Goal: Information Seeking & Learning: Understand process/instructions

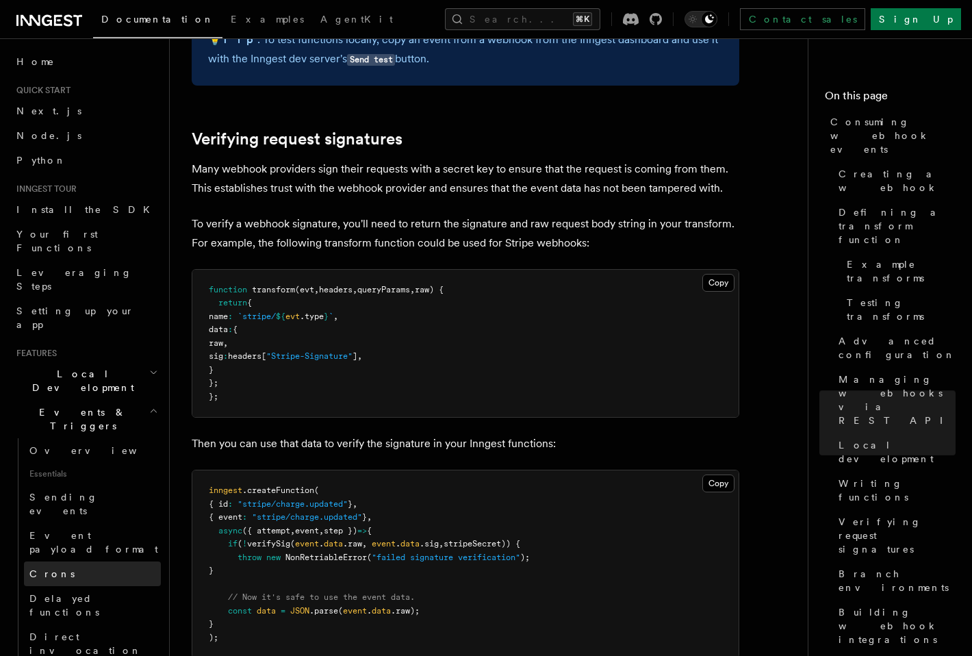
scroll to position [4168, 0]
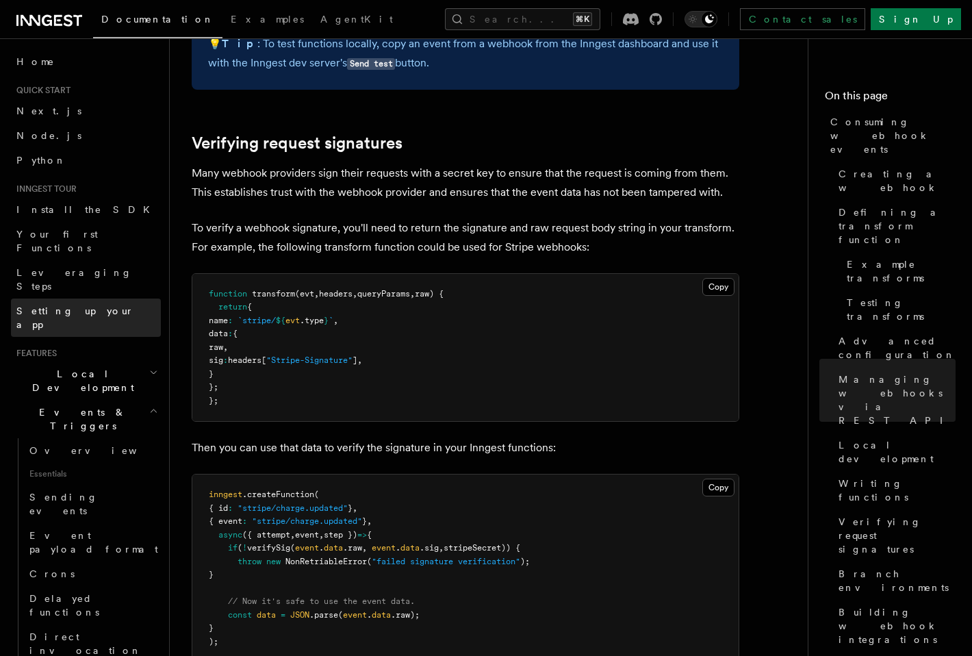
click at [73, 305] on span "Setting up your app" at bounding box center [75, 317] width 118 height 25
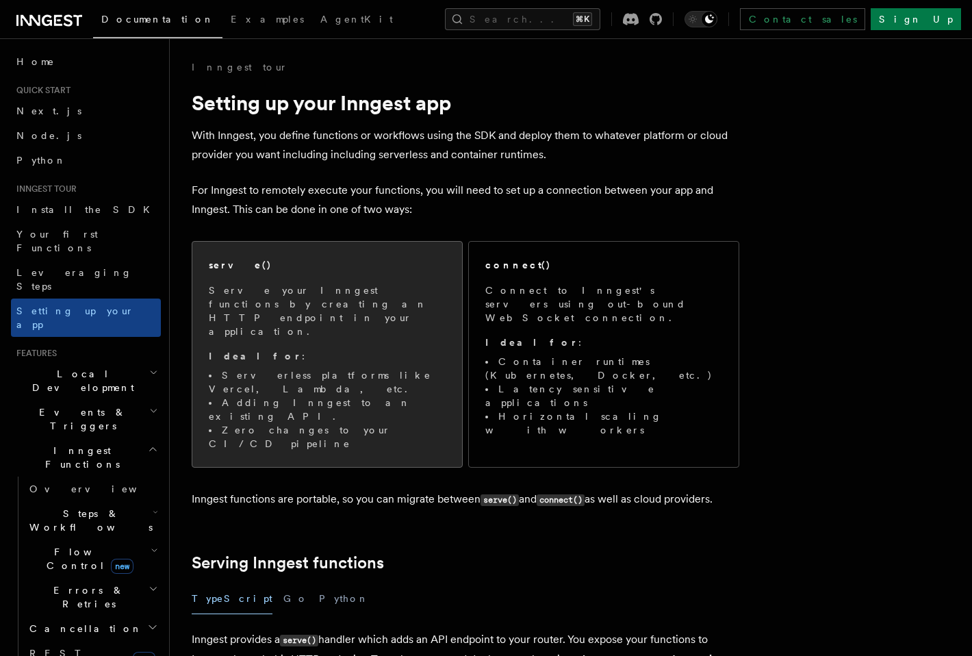
click at [306, 310] on p "Serve your Inngest functions by creating an HTTP endpoint in your application." at bounding box center [327, 310] width 237 height 55
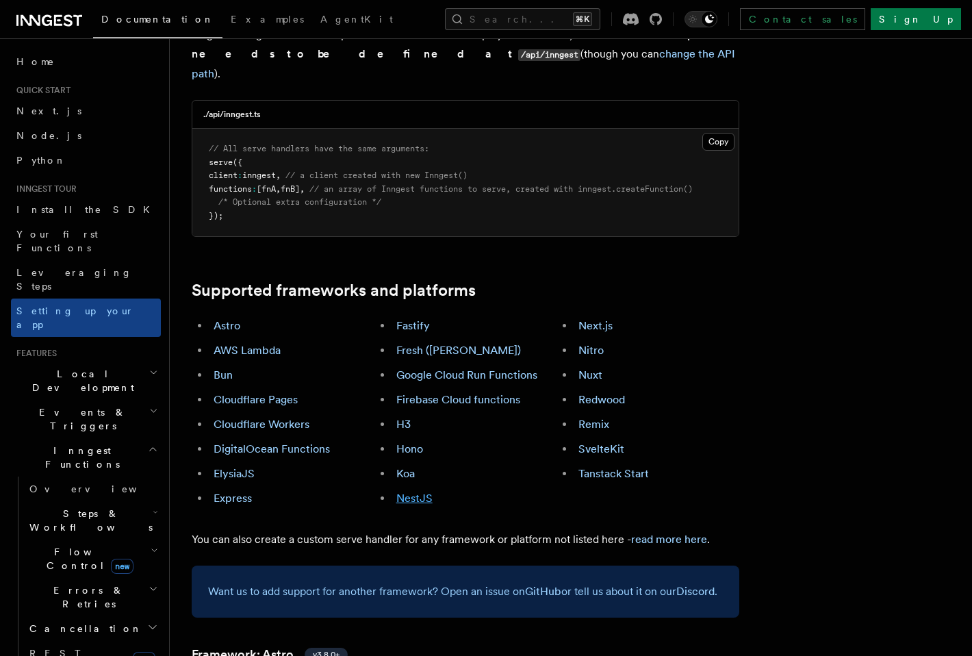
click at [423, 492] on link "NestJS" at bounding box center [414, 498] width 36 height 13
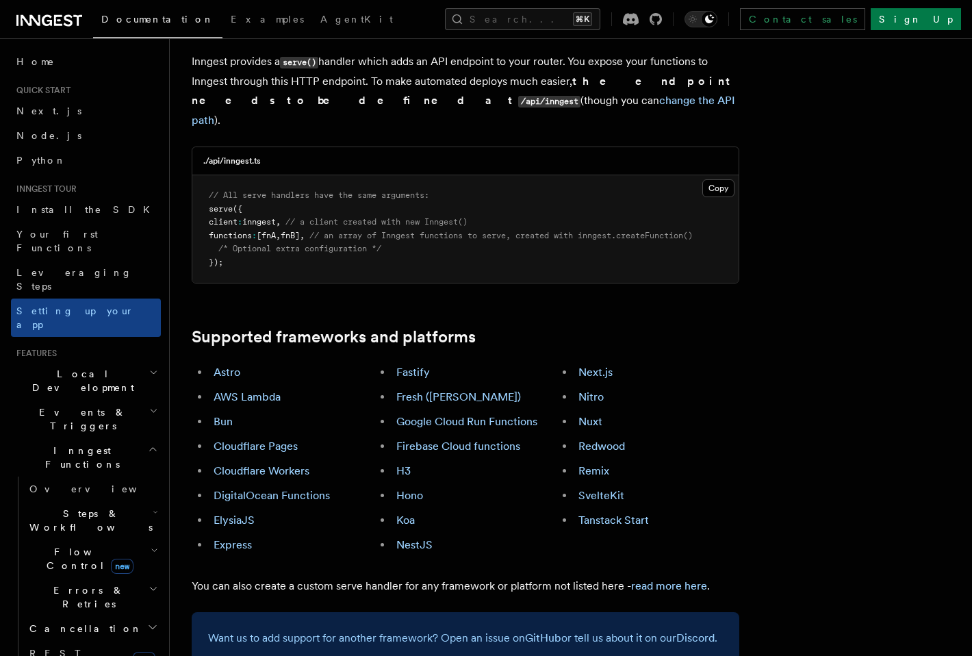
scroll to position [717, 0]
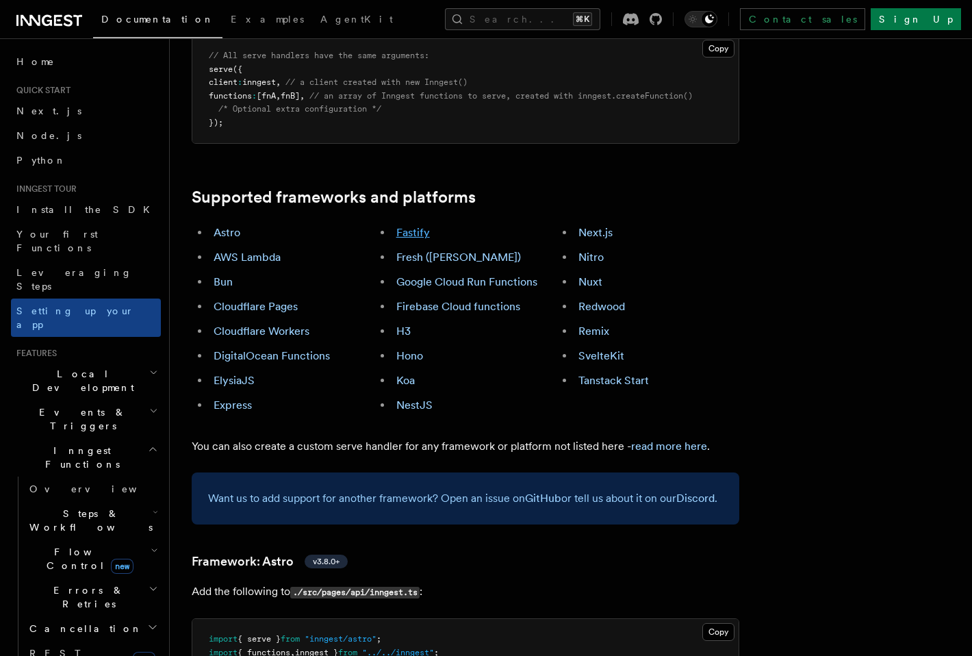
click at [418, 226] on link "Fastify" at bounding box center [413, 232] width 34 height 13
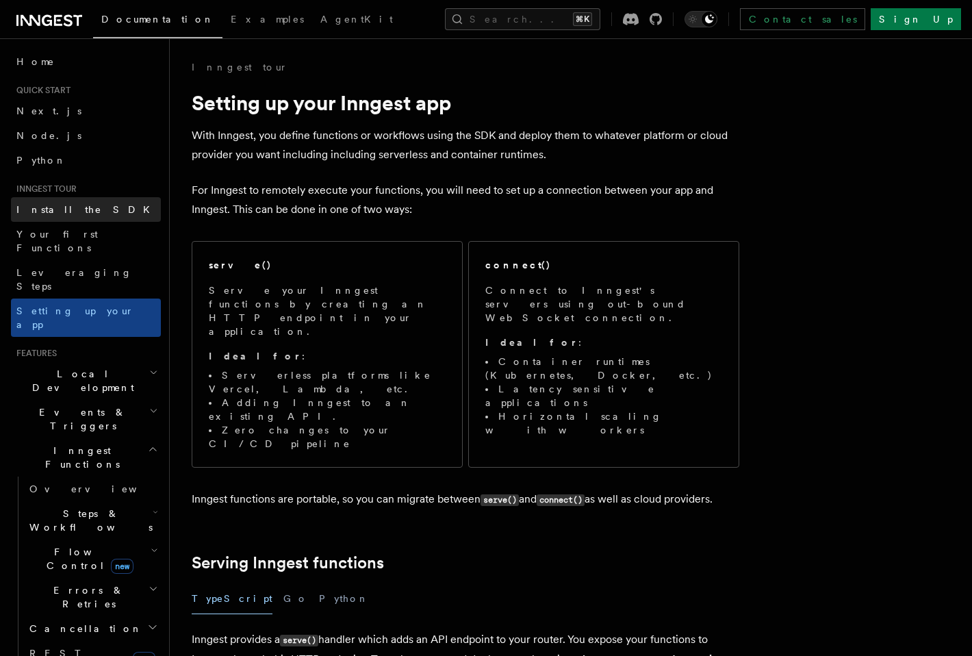
click at [66, 209] on span "Install the SDK" at bounding box center [87, 209] width 142 height 11
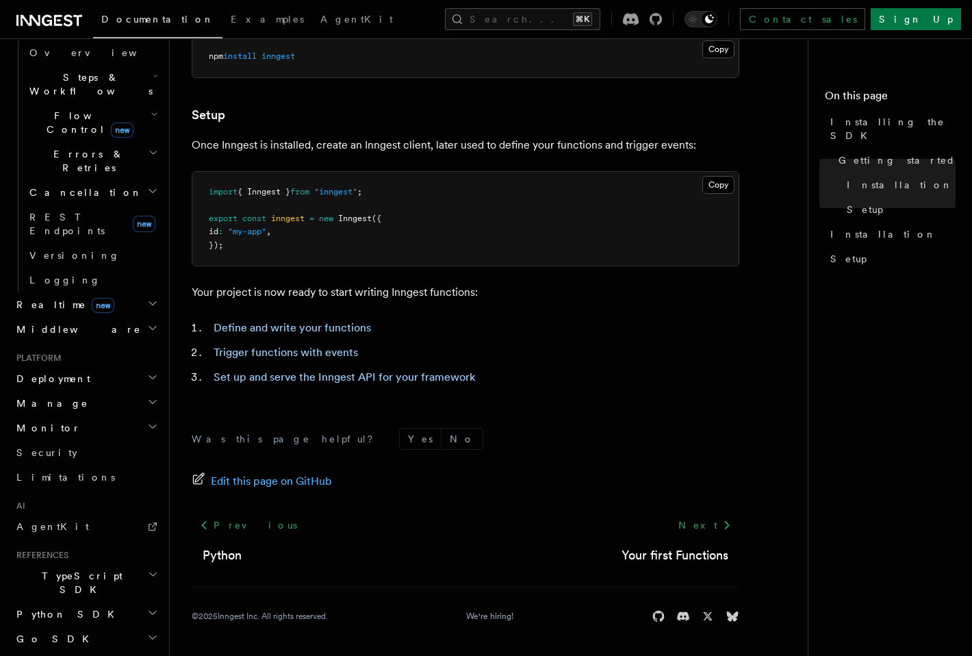
scroll to position [467, 0]
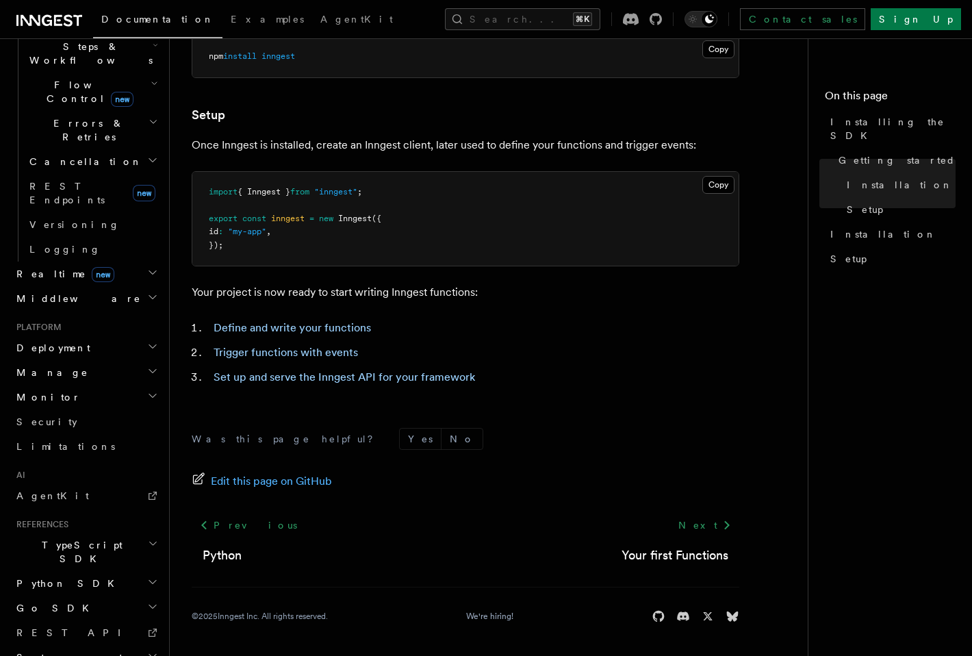
click at [35, 267] on span "Realtime new" at bounding box center [62, 274] width 103 height 14
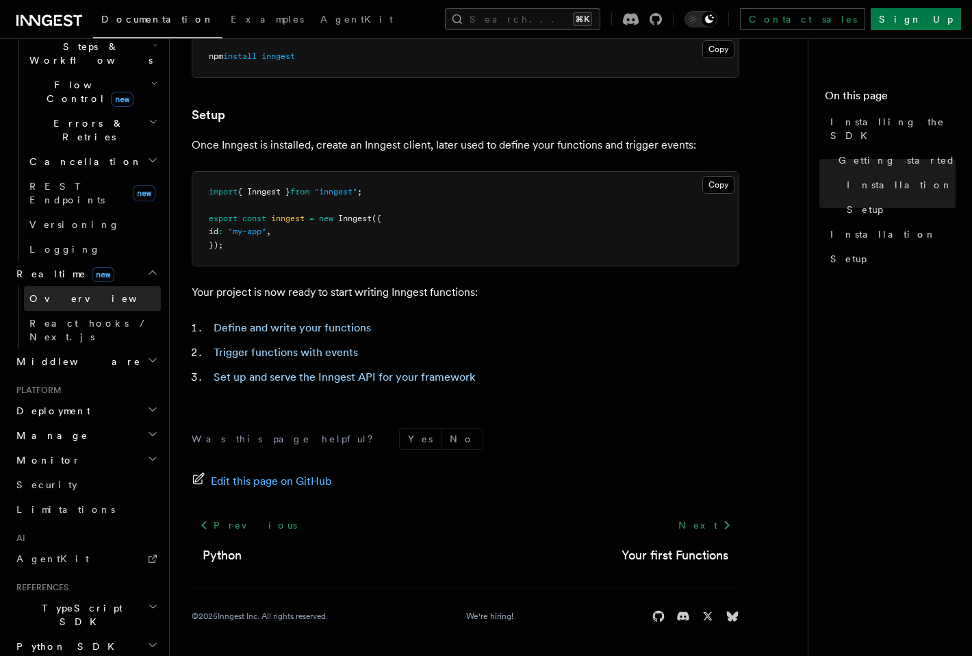
click at [39, 293] on span "Overview" at bounding box center [99, 298] width 141 height 11
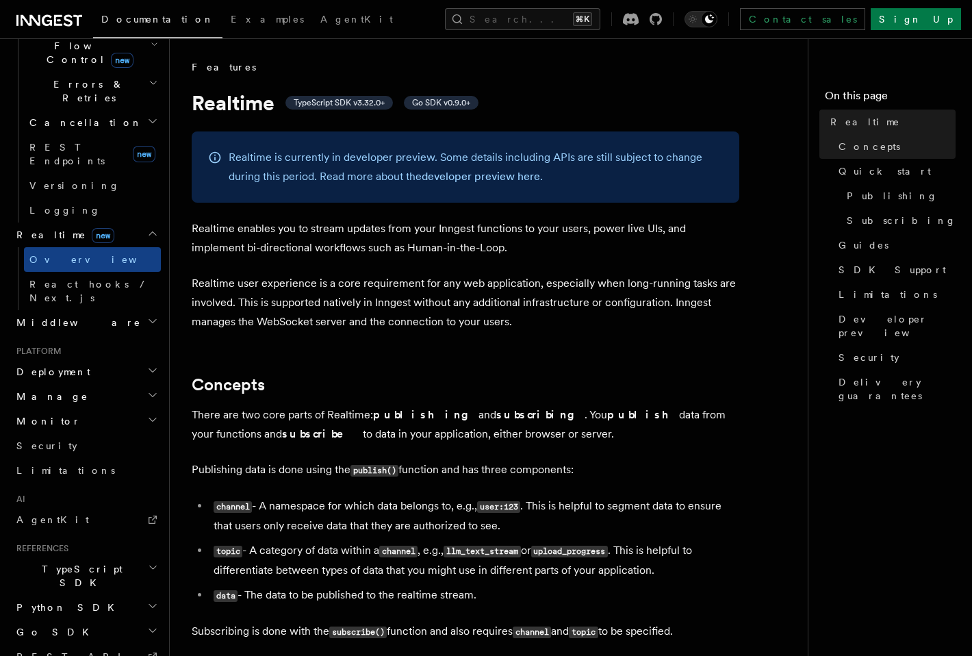
scroll to position [516, 0]
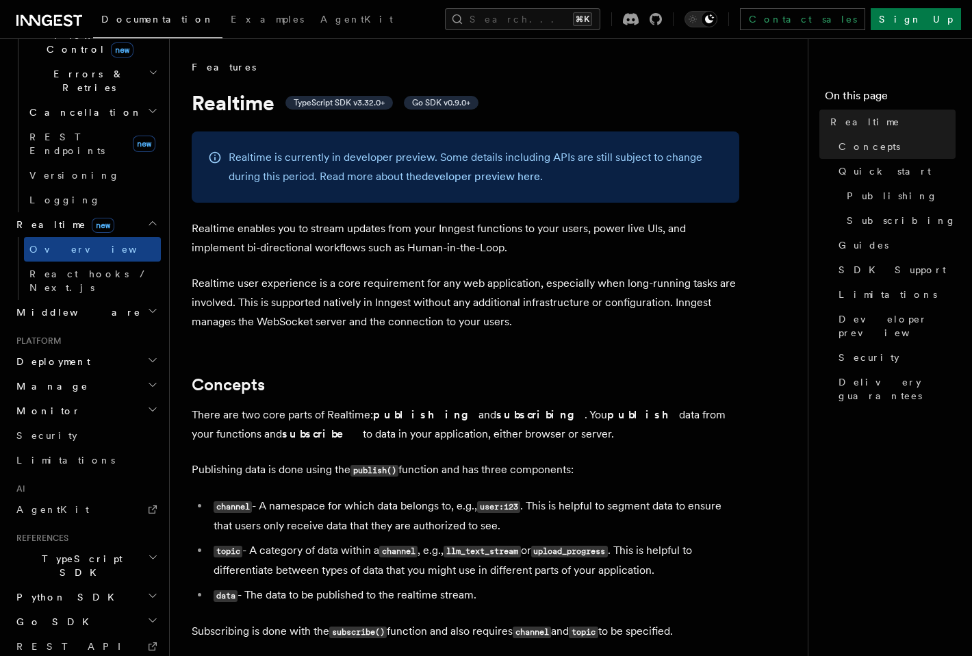
click at [57, 552] on span "TypeScript SDK" at bounding box center [79, 565] width 137 height 27
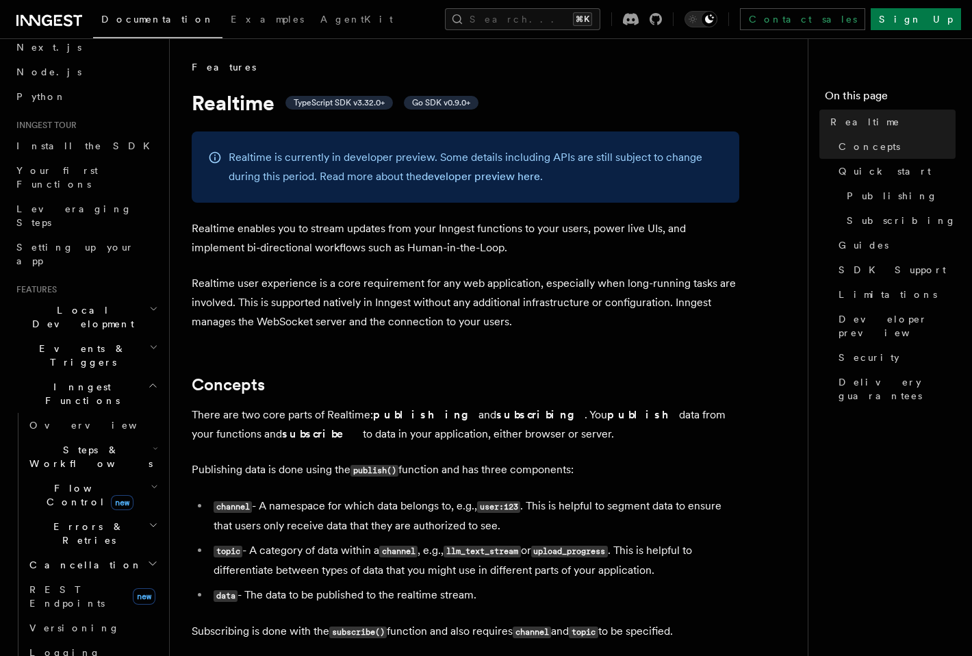
scroll to position [0, 0]
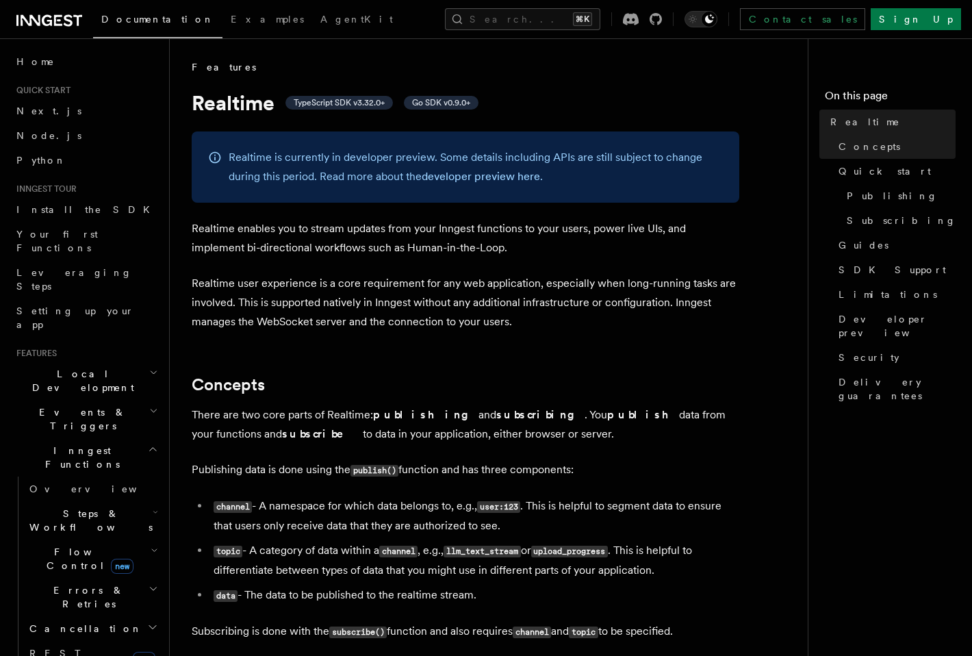
click at [81, 444] on span "Inngest Functions" at bounding box center [79, 457] width 137 height 27
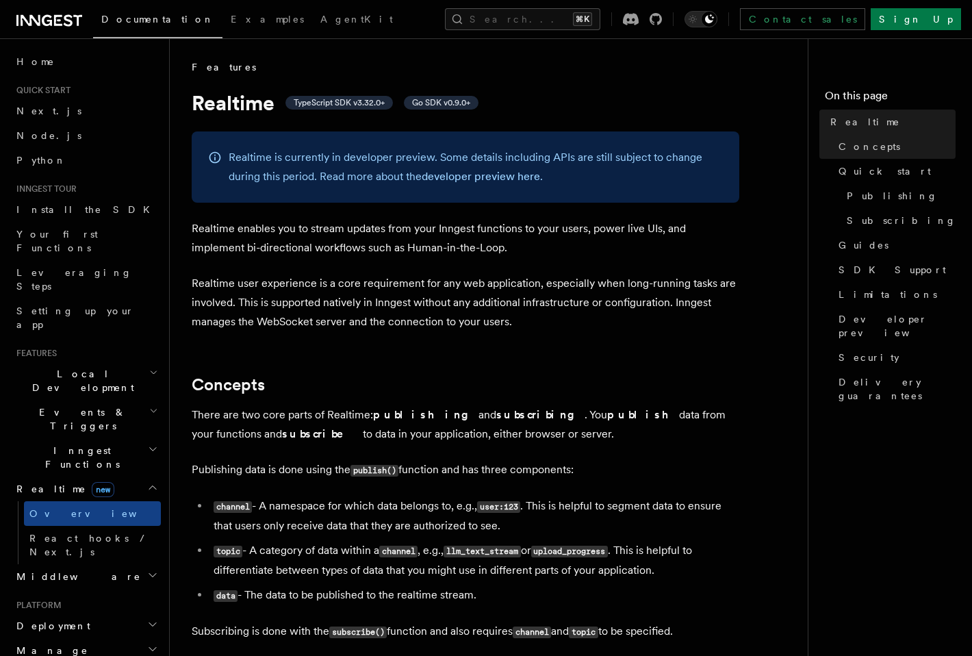
click at [70, 367] on span "Local Development" at bounding box center [80, 380] width 138 height 27
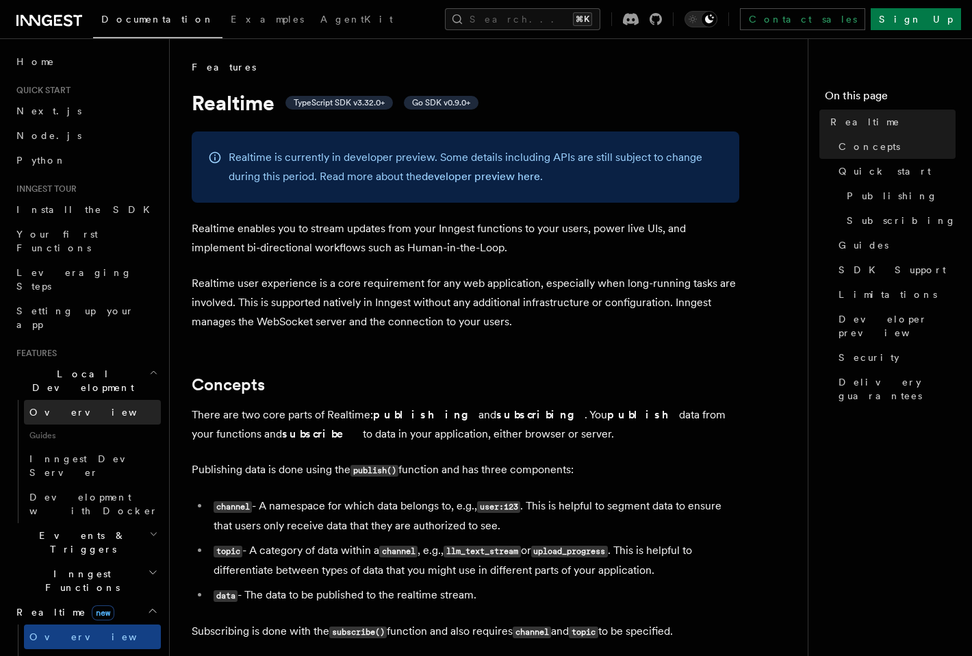
click at [62, 400] on link "Overview" at bounding box center [92, 412] width 137 height 25
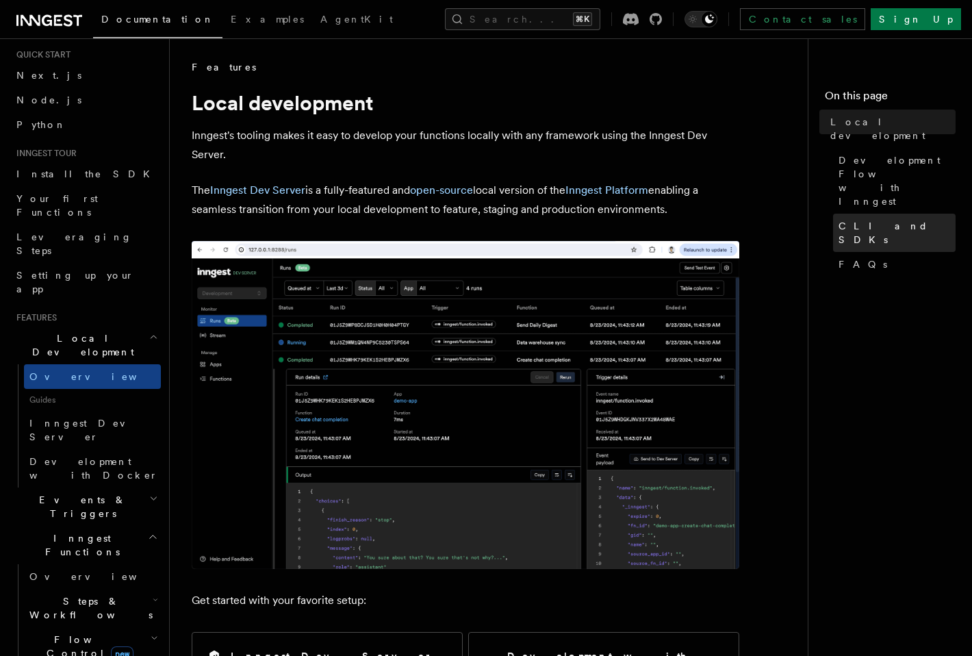
scroll to position [47, 0]
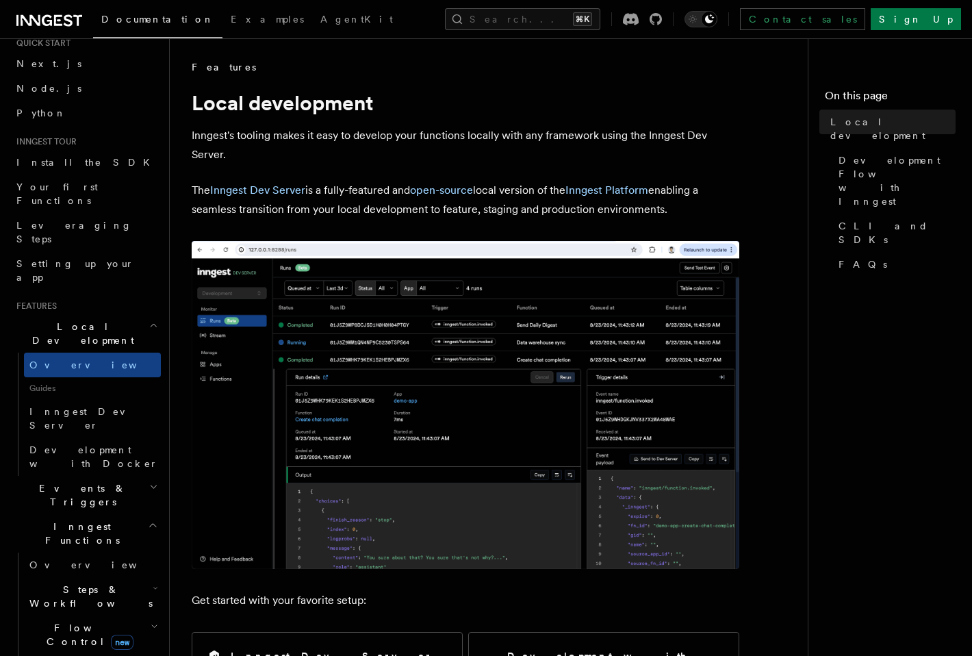
click at [77, 481] on span "Events & Triggers" at bounding box center [80, 494] width 138 height 27
click at [71, 320] on span "Local Development" at bounding box center [80, 333] width 138 height 27
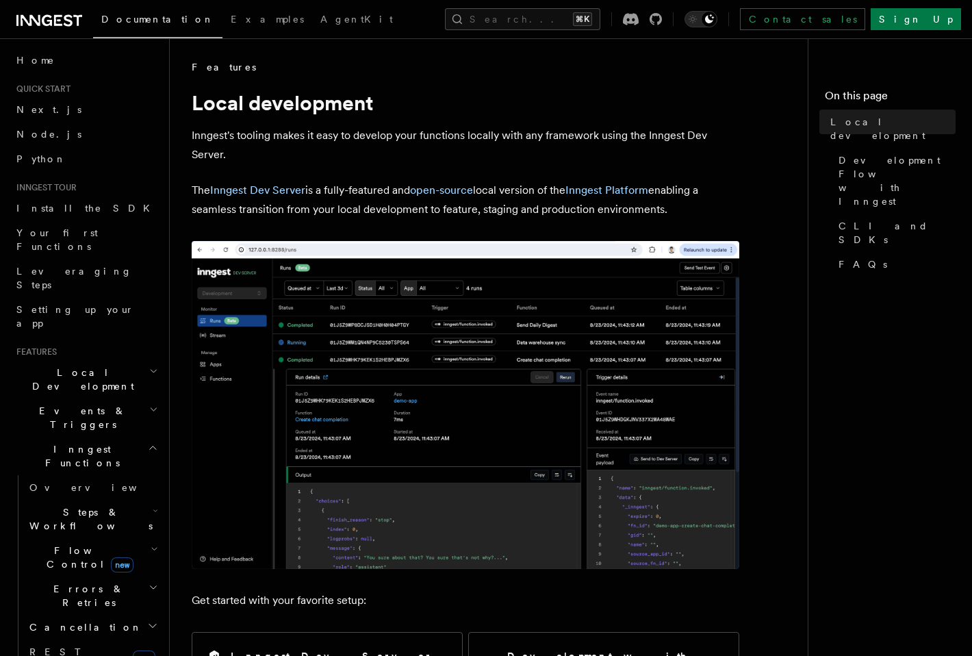
scroll to position [0, 0]
click at [49, 138] on link "Node.js" at bounding box center [86, 135] width 150 height 25
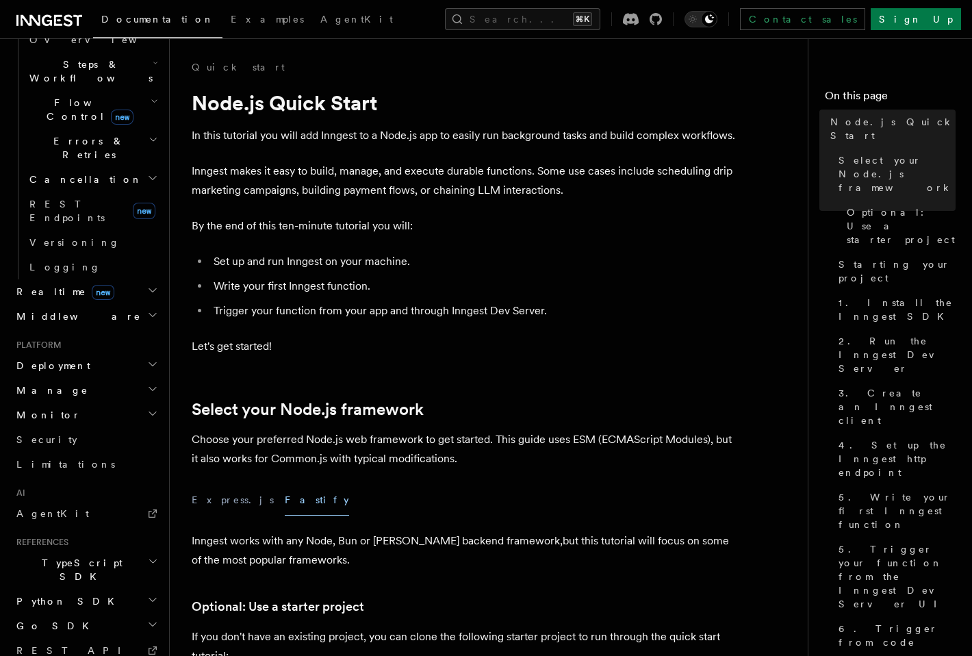
scroll to position [447, 0]
click at [60, 361] on span "Deployment" at bounding box center [50, 368] width 79 height 14
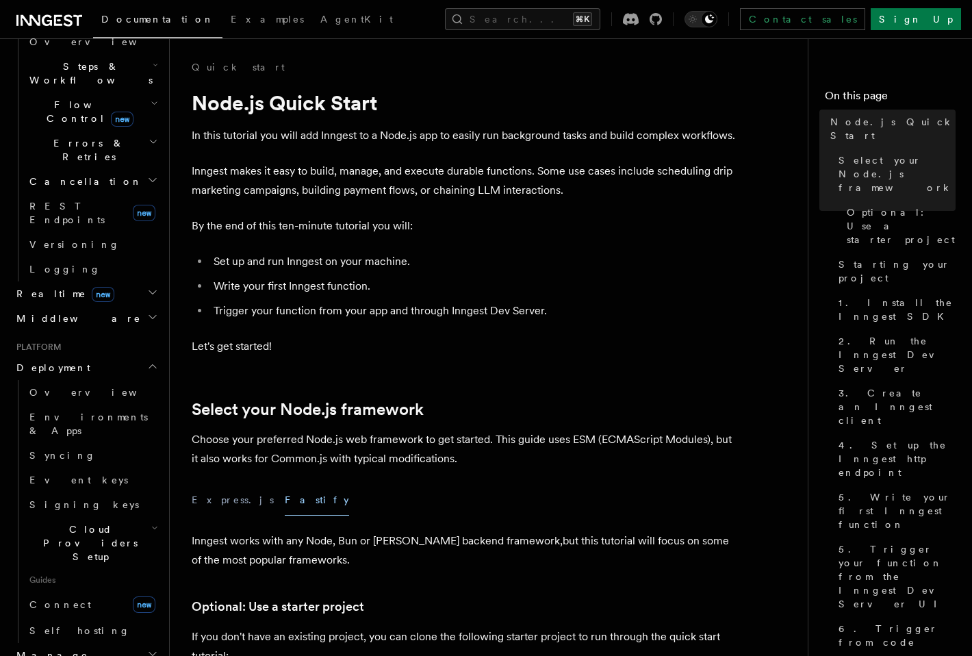
click at [76, 522] on span "Cloud Providers Setup" at bounding box center [87, 542] width 127 height 41
click at [62, 639] on span "Render" at bounding box center [68, 644] width 53 height 11
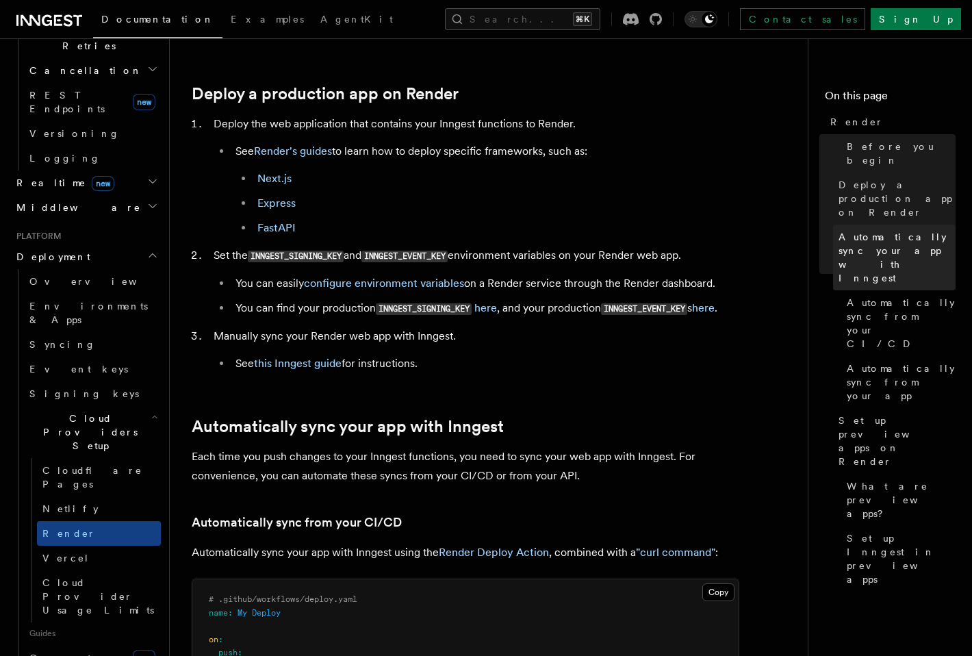
scroll to position [565, 0]
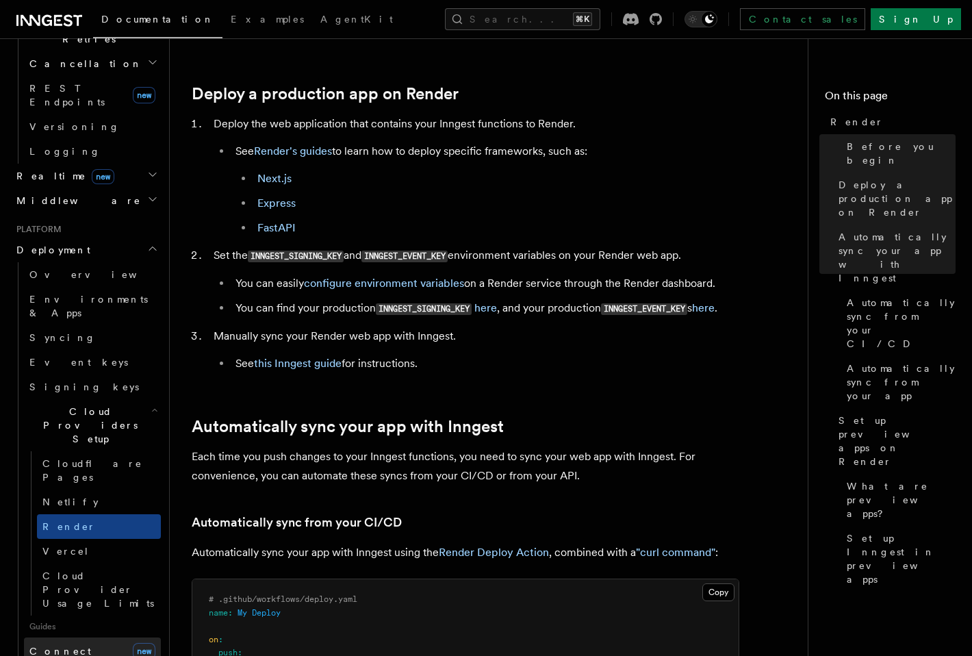
click at [50, 646] on span "Connect" at bounding box center [60, 651] width 62 height 11
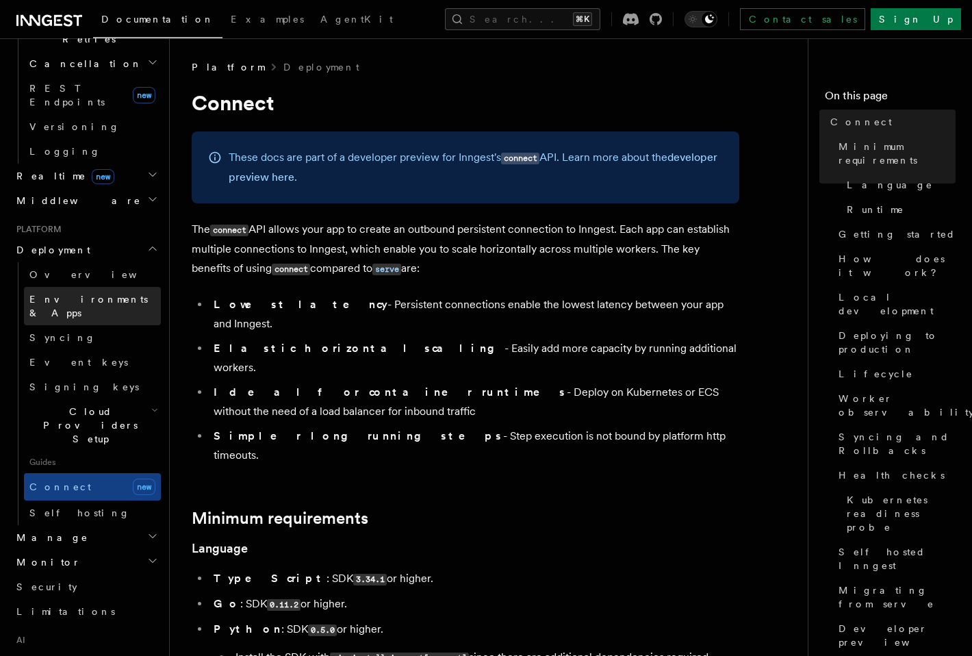
click at [105, 294] on span "Environments & Apps" at bounding box center [88, 306] width 118 height 25
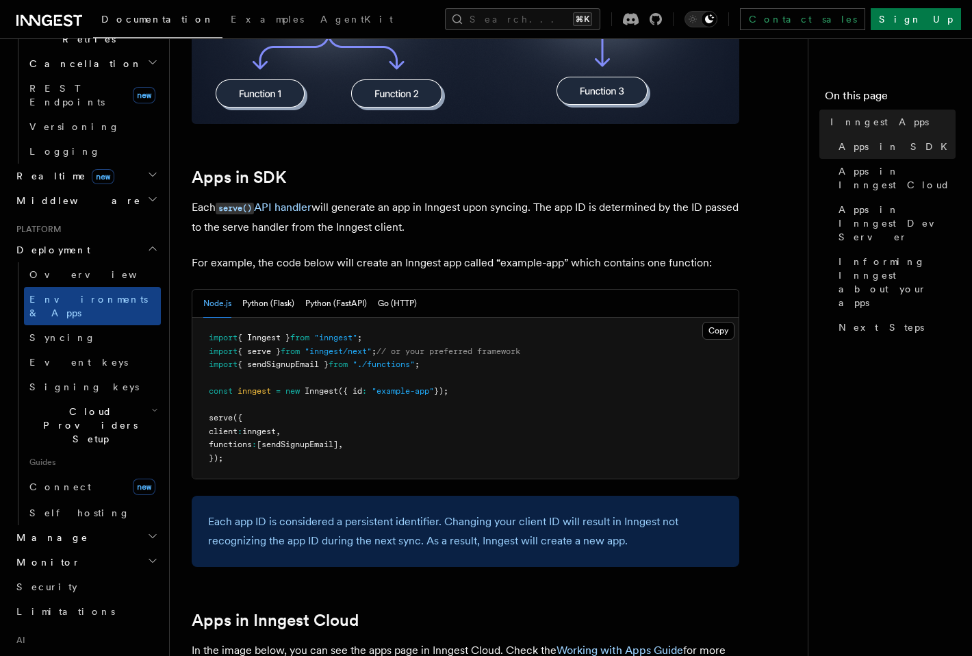
scroll to position [665, 0]
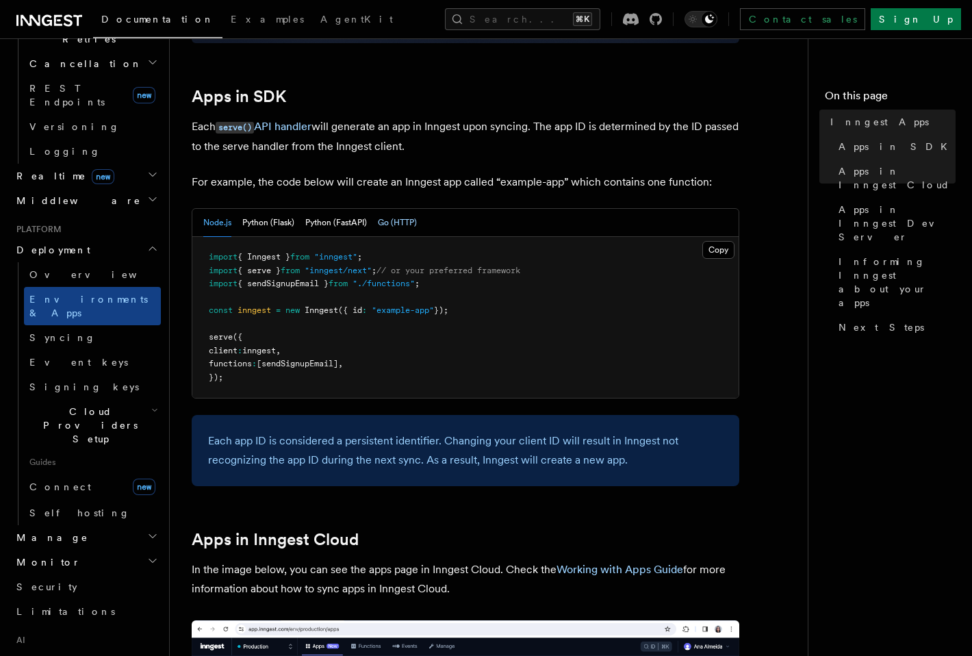
click at [387, 224] on button "Go (HTTP)" at bounding box center [397, 223] width 39 height 28
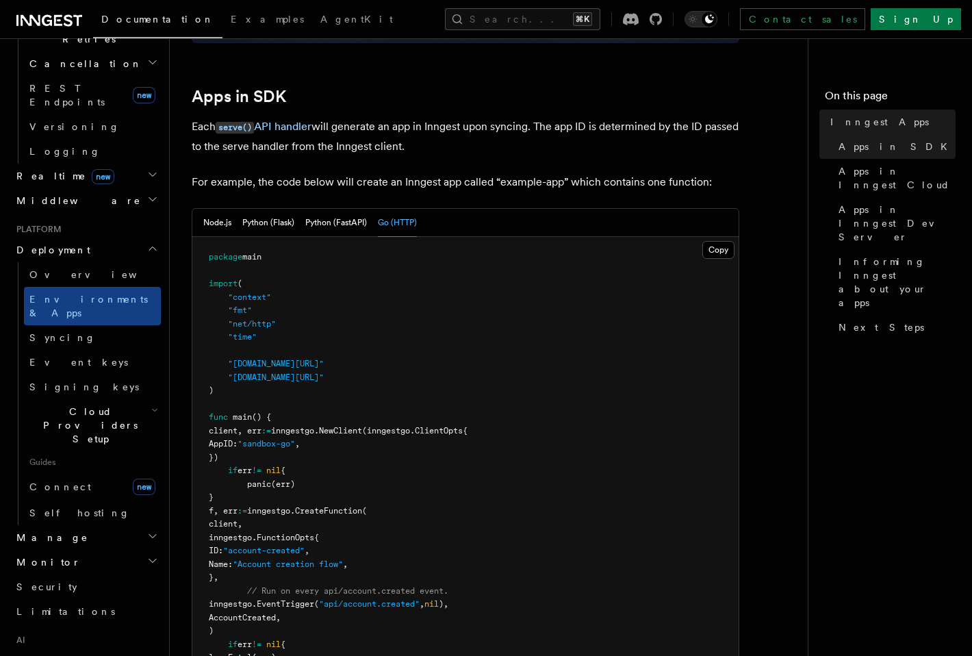
click at [233, 226] on div "Node.js Python (Flask) Python (FastAPI) Go (HTTP)" at bounding box center [310, 223] width 214 height 28
click at [209, 214] on button "Node.js" at bounding box center [217, 223] width 28 height 28
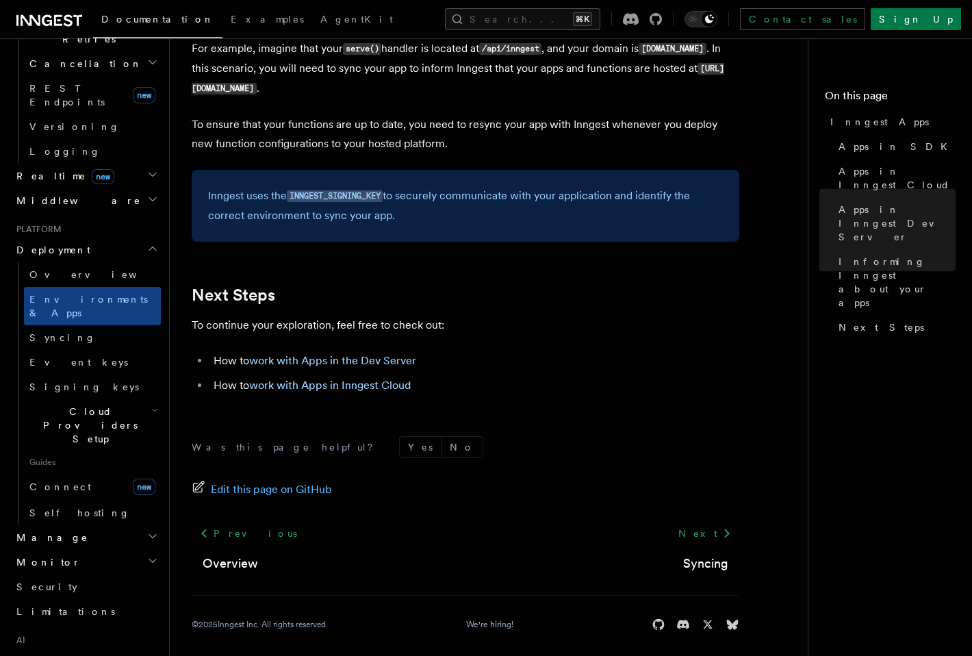
scroll to position [2174, 0]
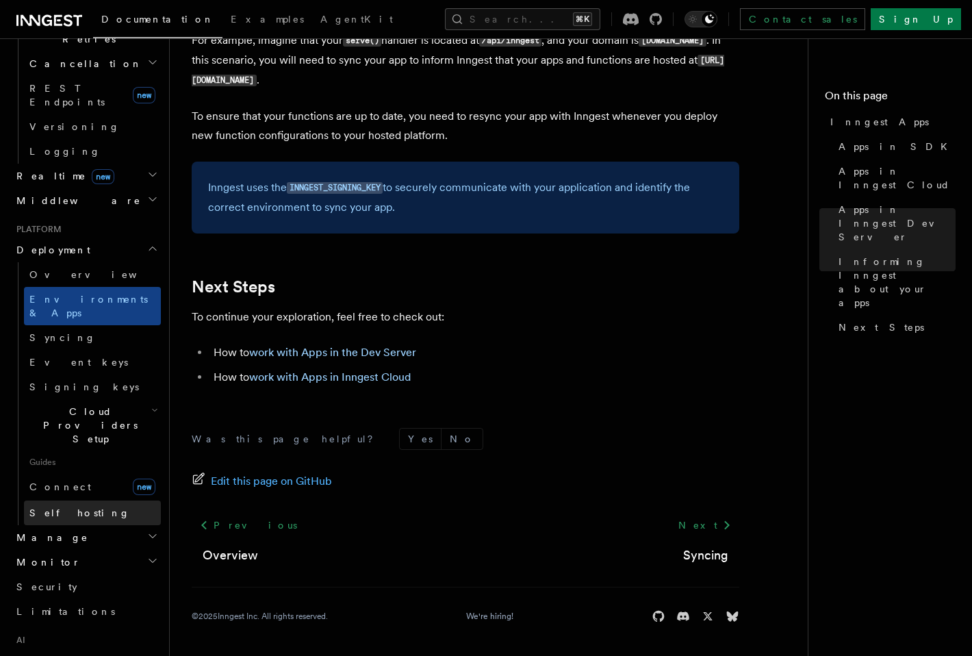
click at [55, 500] on link "Self hosting" at bounding box center [92, 512] width 137 height 25
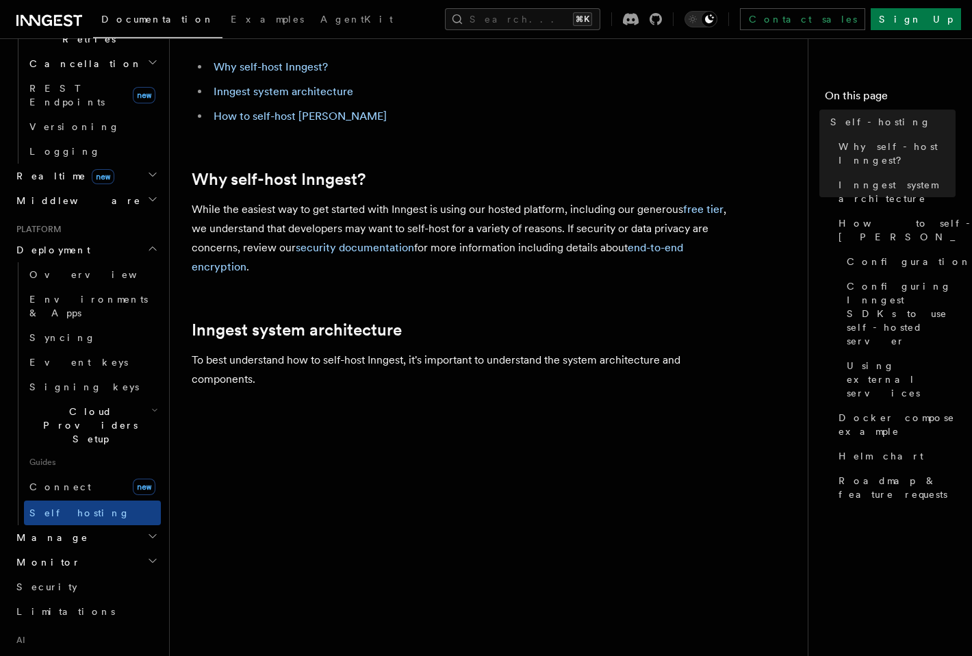
scroll to position [257, 0]
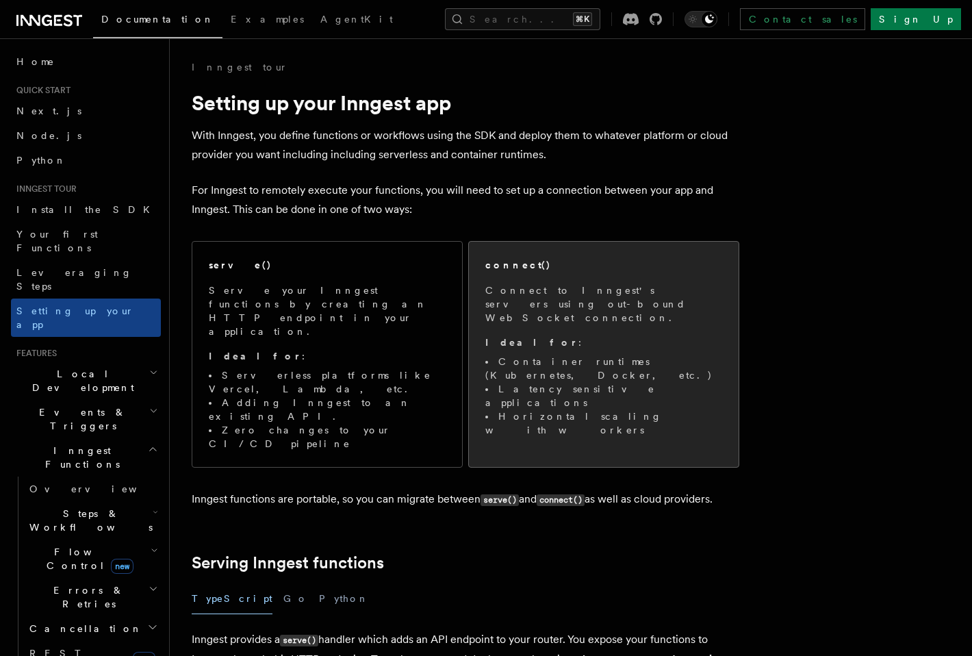
click at [631, 290] on p "Connect to Inngest's servers using out-bound WebSocket connection." at bounding box center [603, 303] width 237 height 41
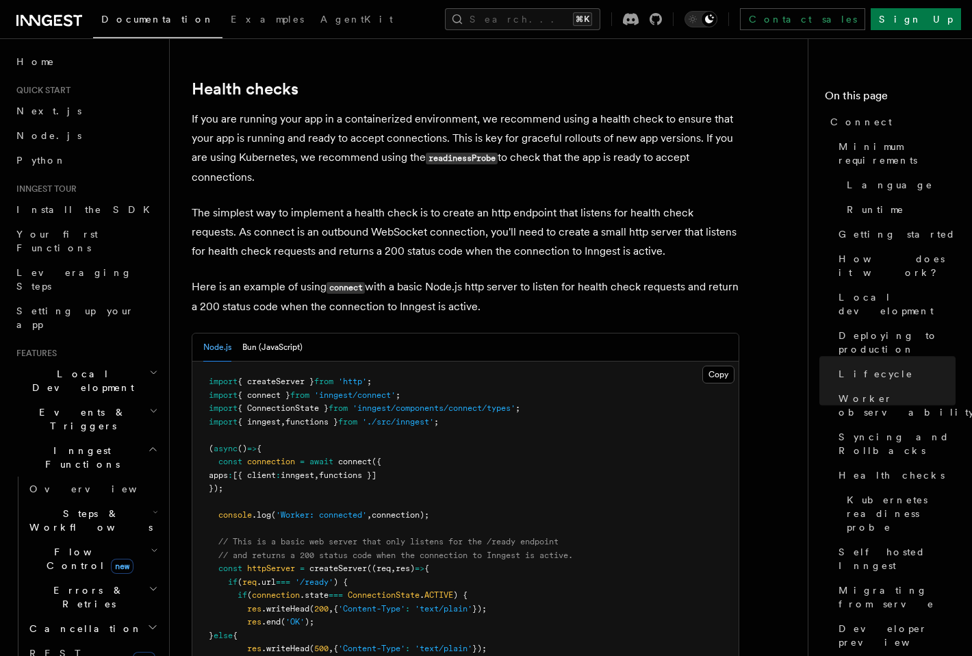
scroll to position [5810, 0]
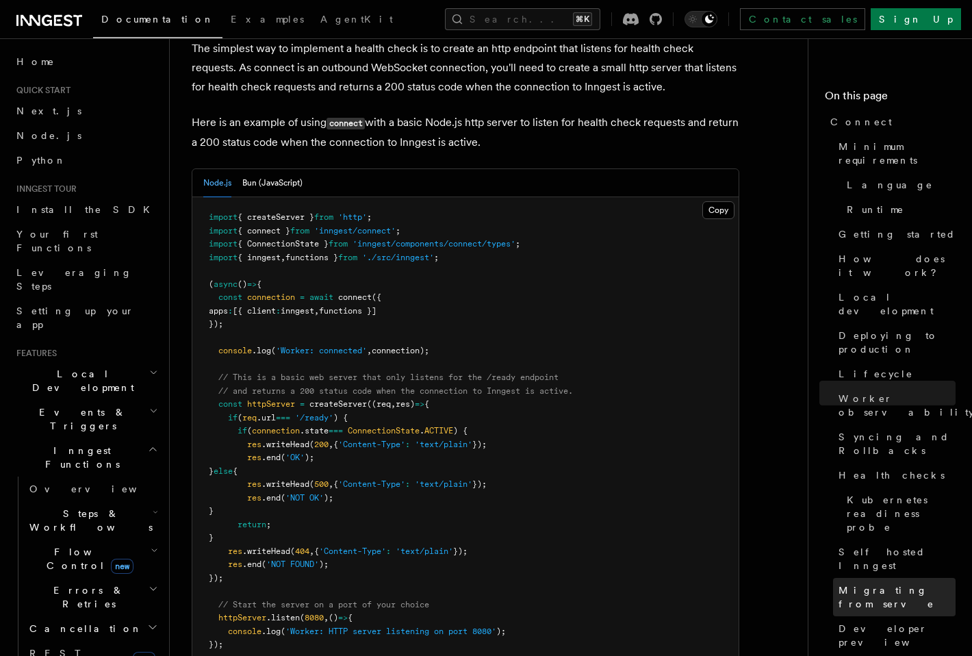
click at [918, 583] on span "Migrating from serve" at bounding box center [897, 596] width 117 height 27
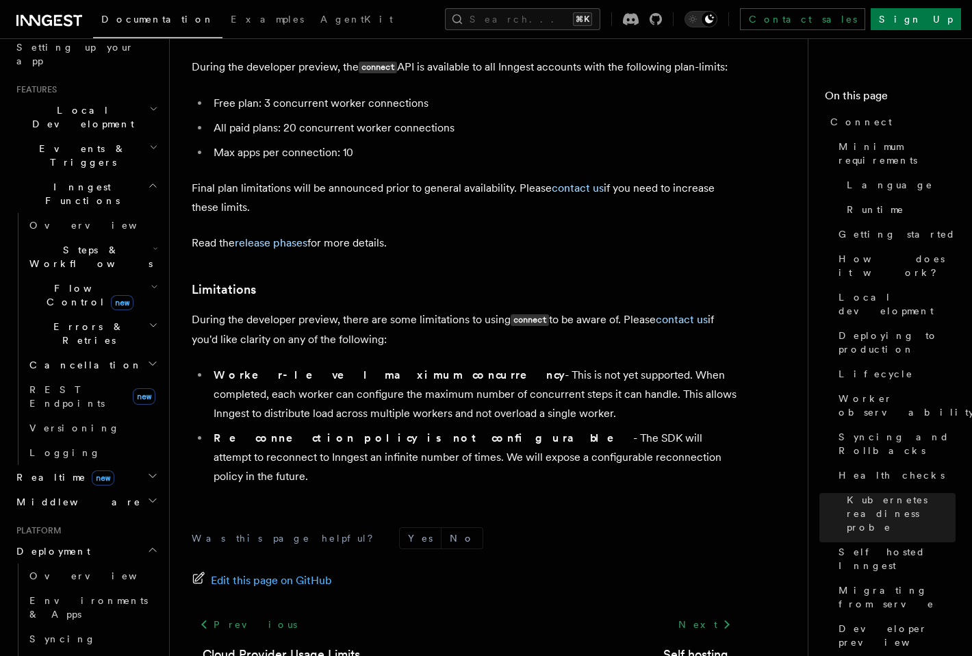
scroll to position [298, 0]
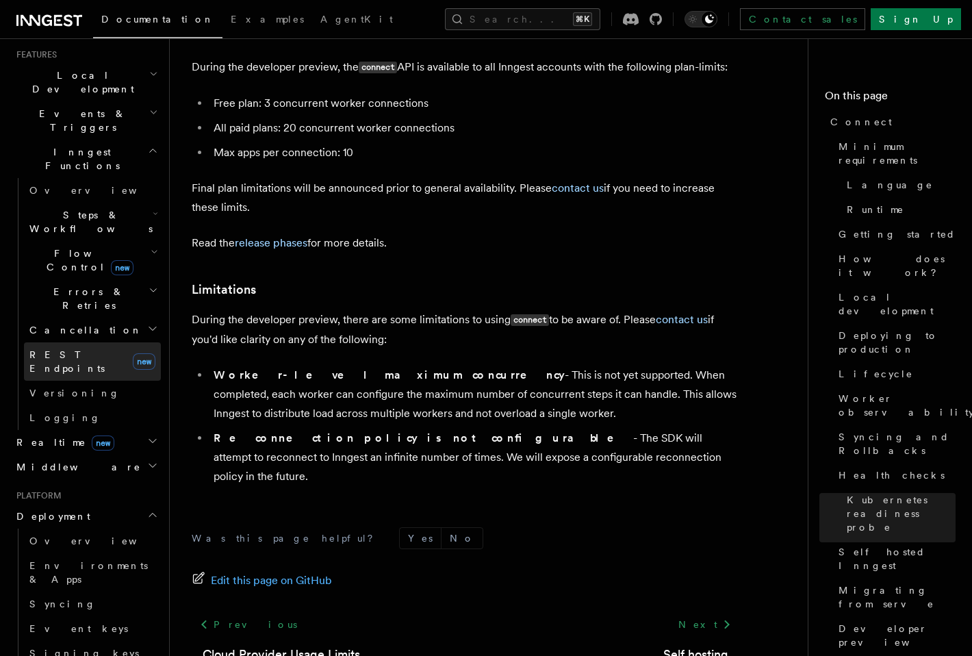
click at [71, 348] on span "REST Endpoints" at bounding box center [78, 361] width 98 height 27
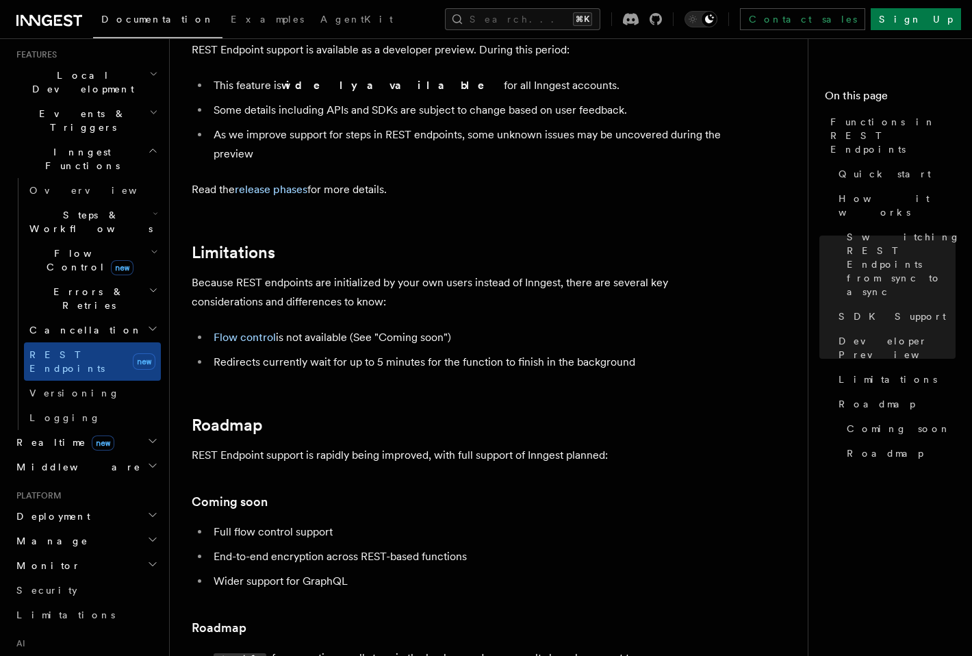
scroll to position [2269, 0]
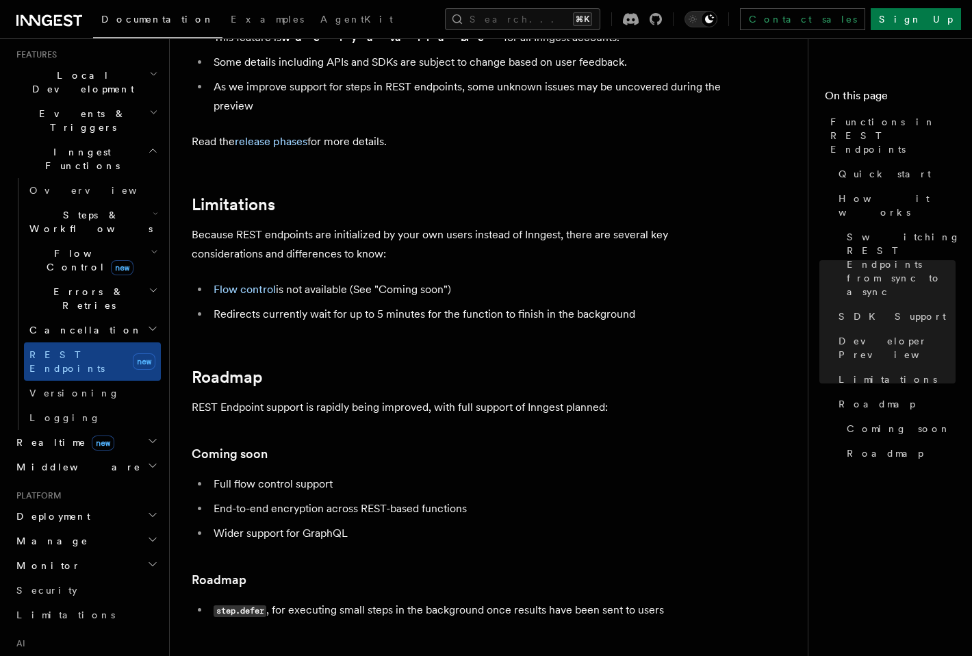
click at [35, 435] on span "Realtime new" at bounding box center [62, 442] width 103 height 14
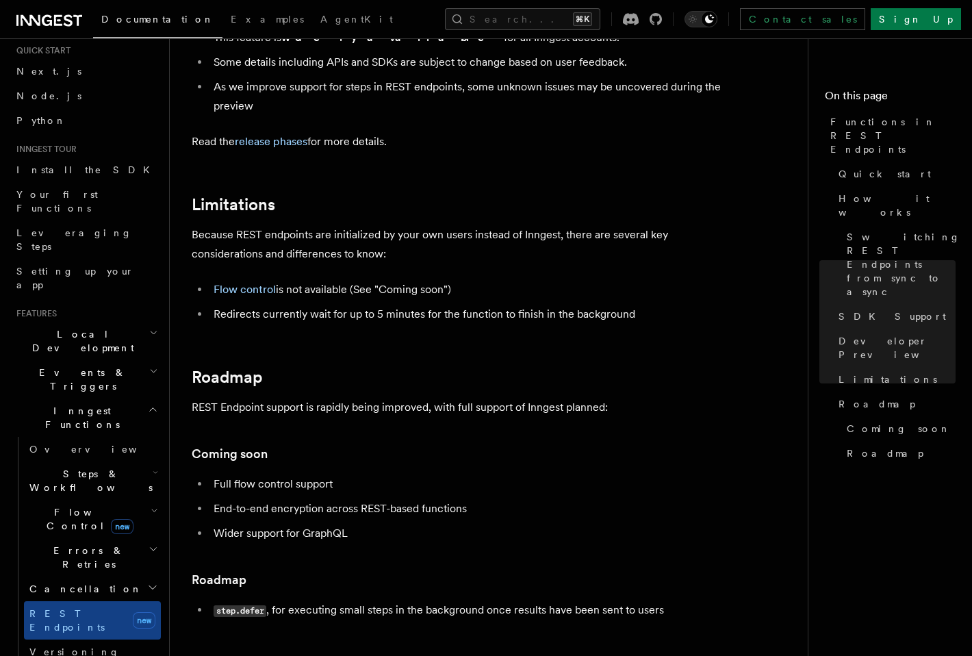
scroll to position [39, 0]
click at [62, 583] on span "Cancellation" at bounding box center [83, 590] width 118 height 14
click at [64, 609] on span "Overview" at bounding box center [112, 614] width 141 height 11
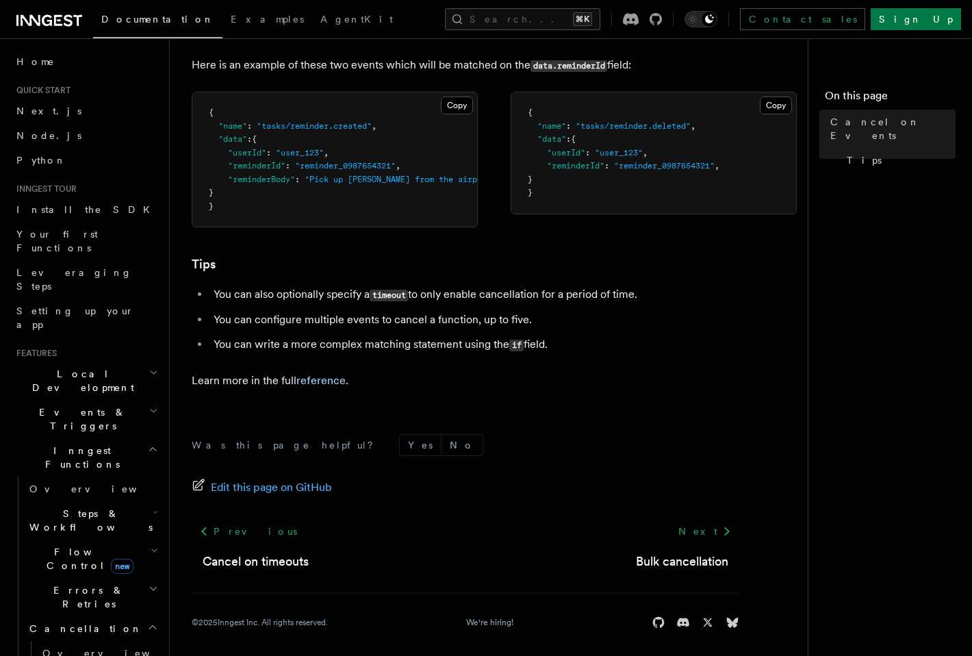
scroll to position [895, 0]
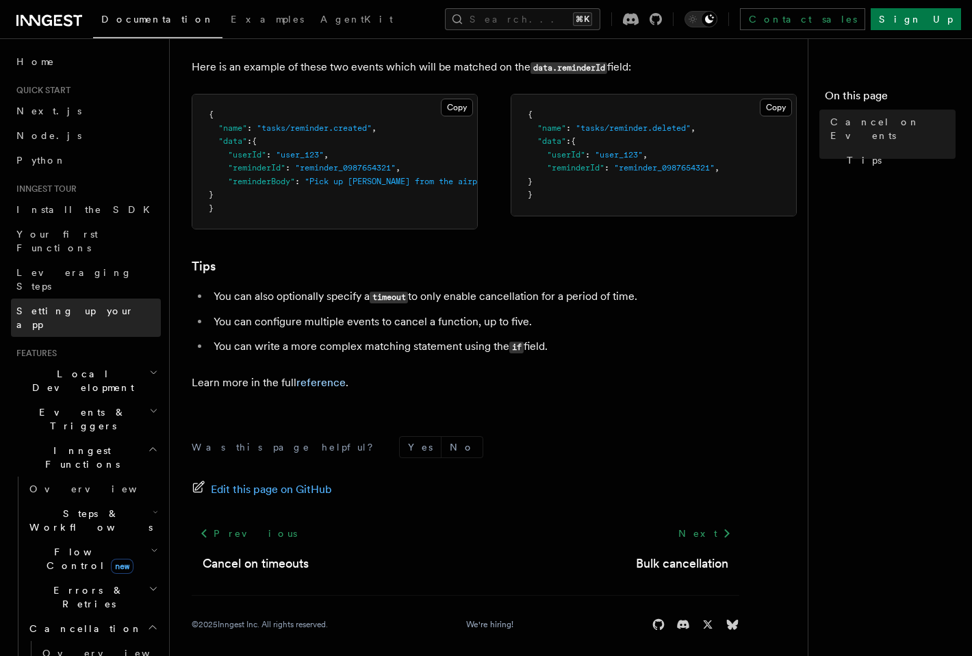
click at [67, 305] on span "Setting up your app" at bounding box center [75, 317] width 118 height 25
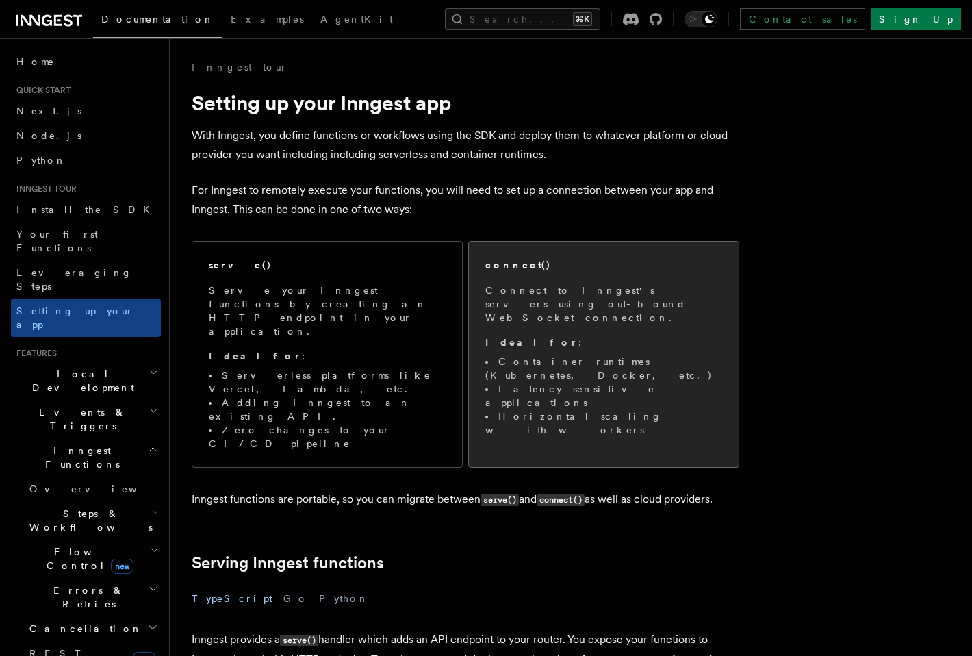
click at [615, 318] on span "Connect to Inngest's servers using out-bound WebSocket connection. Ideal for : …" at bounding box center [603, 359] width 237 height 153
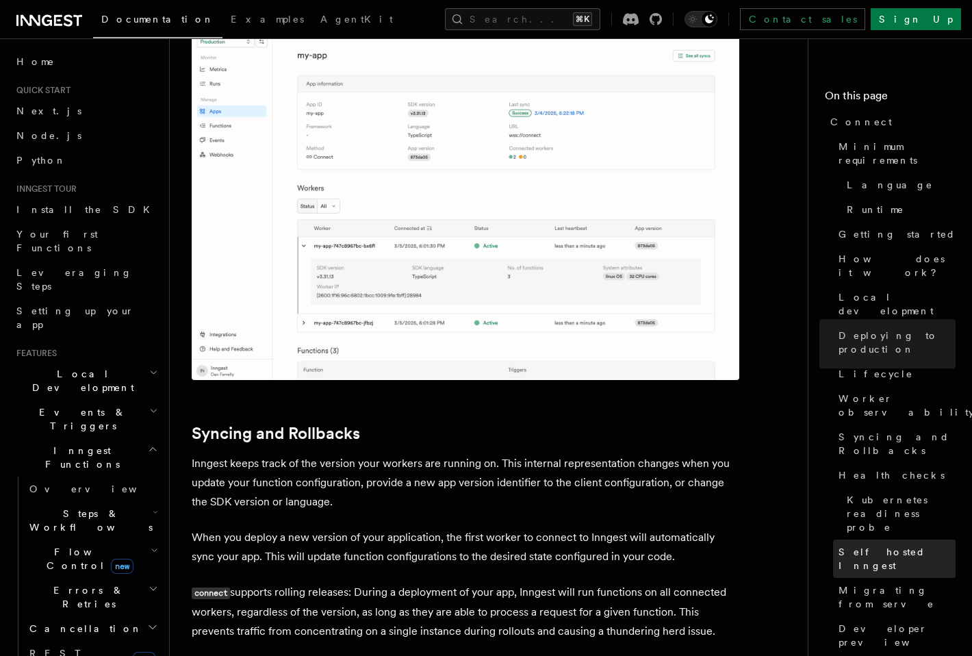
scroll to position [4952, 0]
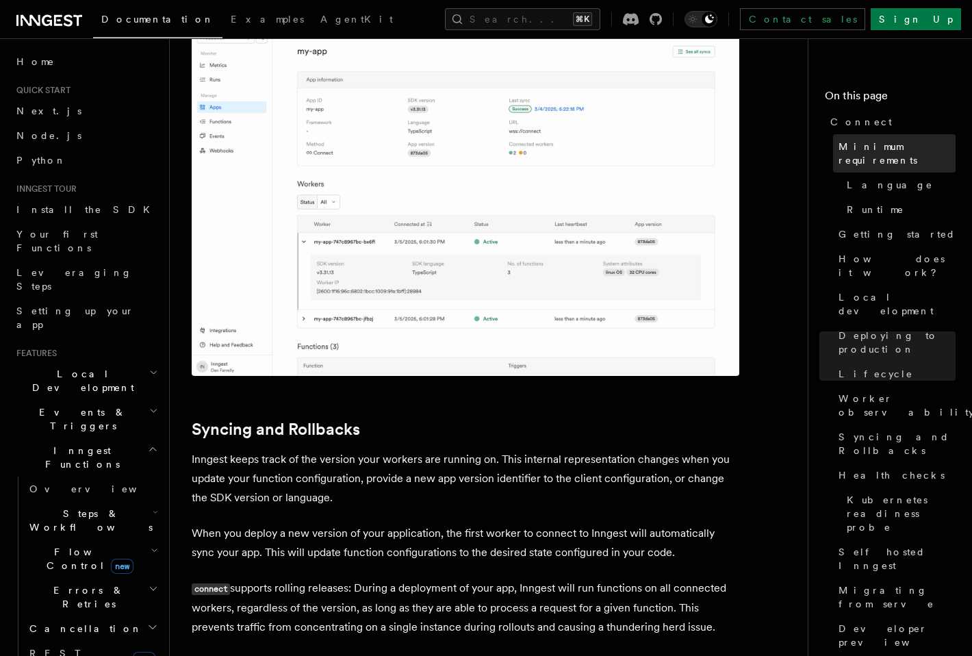
click at [907, 146] on span "Minimum requirements" at bounding box center [897, 153] width 117 height 27
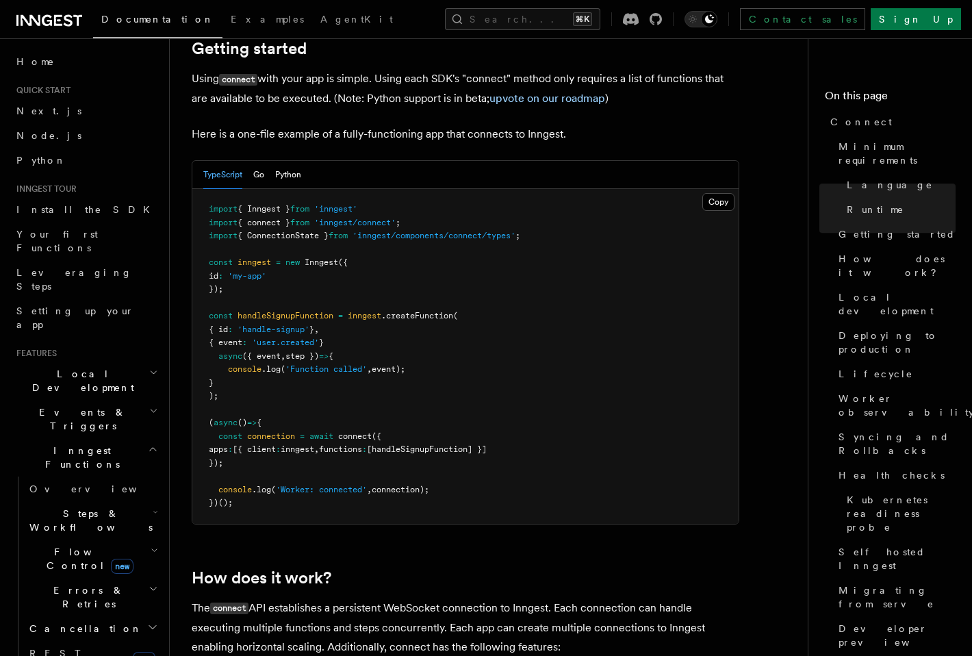
scroll to position [935, 0]
